Goal: Obtain resource: Obtain resource

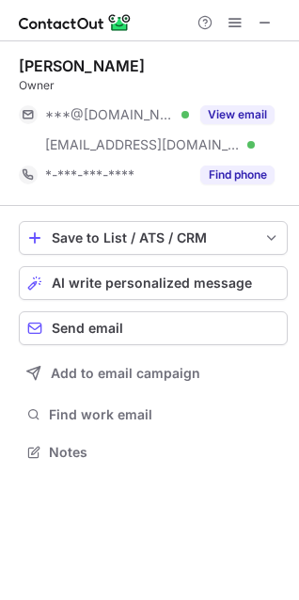
scroll to position [438, 299]
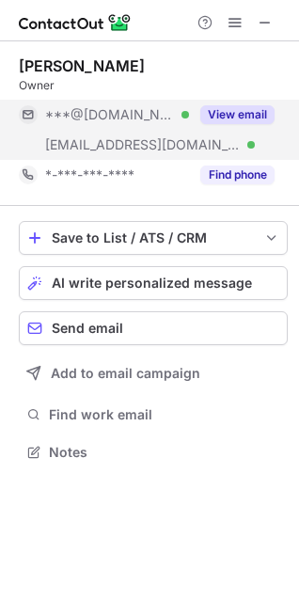
click at [229, 114] on button "View email" at bounding box center [237, 114] width 74 height 19
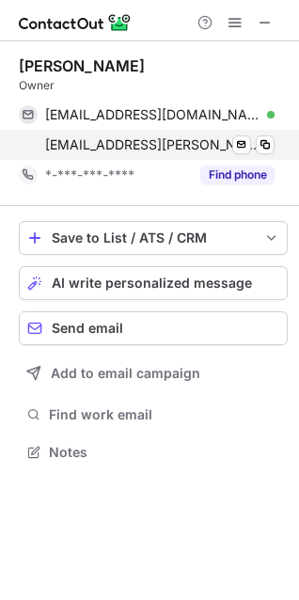
click at [252, 154] on div "mark.sasselli@landproutah.com Verified Send email Copy" at bounding box center [147, 145] width 256 height 30
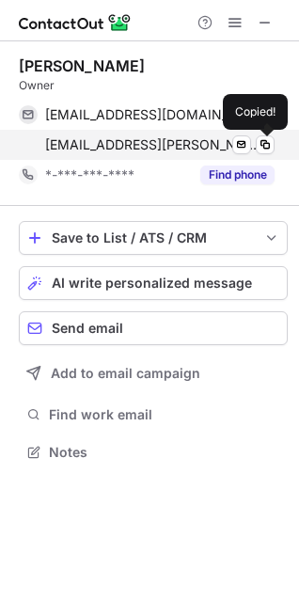
click at [255, 154] on div "mark.sasselli@landproutah.com Verified Send email Copied!" at bounding box center [147, 145] width 256 height 30
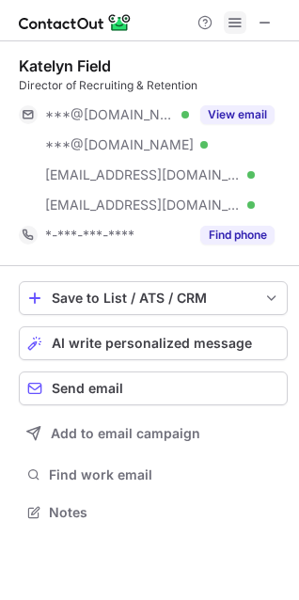
scroll to position [498, 299]
